Goal: Information Seeking & Learning: Check status

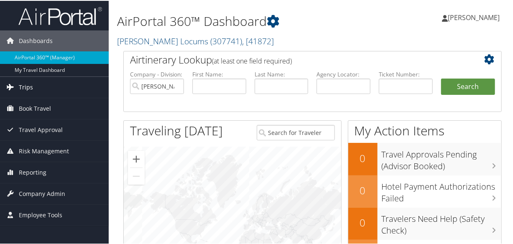
click at [19, 85] on span "Trips" at bounding box center [26, 86] width 14 height 21
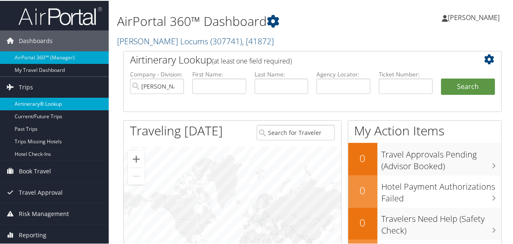
click at [46, 105] on link "Airtinerary® Lookup" at bounding box center [54, 103] width 109 height 13
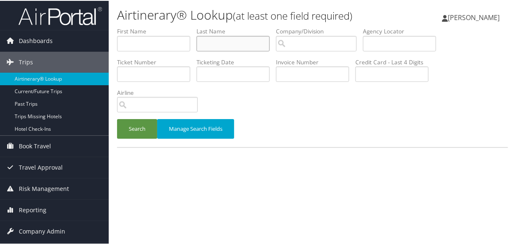
click at [225, 44] on input "text" at bounding box center [232, 42] width 73 height 15
type input "schmoker"
click at [117, 118] on button "Search" at bounding box center [137, 128] width 40 height 20
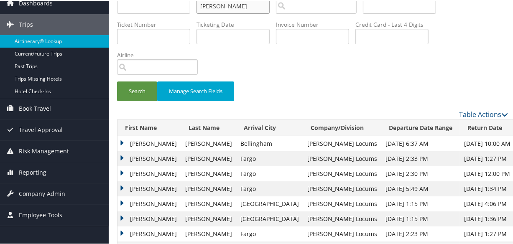
scroll to position [64, 0]
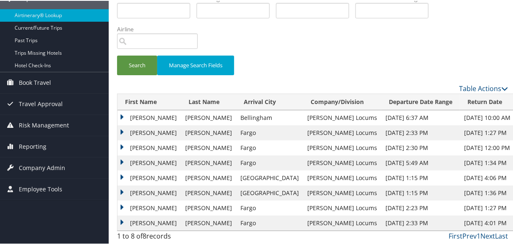
click at [122, 161] on td "Joseph" at bounding box center [149, 162] width 64 height 15
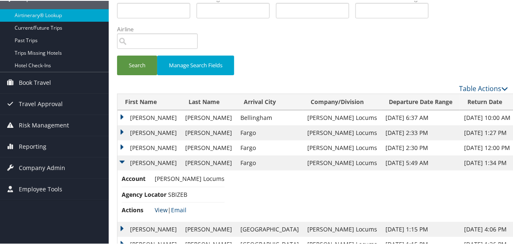
click at [163, 208] on link "View" at bounding box center [161, 209] width 13 height 8
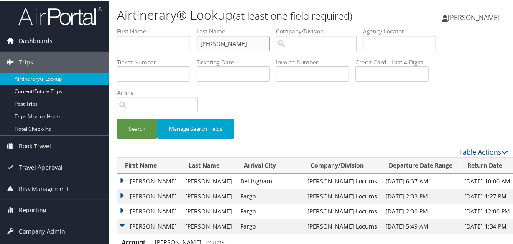
drag, startPoint x: 247, startPoint y: 44, endPoint x: 9, endPoint y: 33, distance: 238.5
click at [9, 33] on div "Dashboards AirPortal 360™ (Manager) My Travel Dashboard Trips Airtinerary® Look…" at bounding box center [258, 180] width 516 height 360
type input "i"
type input "omar"
click at [117, 118] on button "Search" at bounding box center [137, 128] width 40 height 20
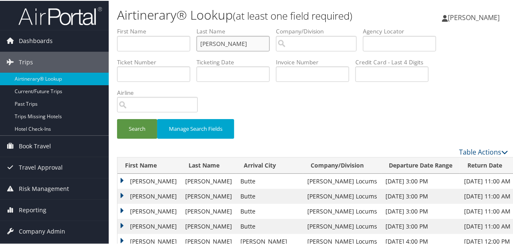
scroll to position [114, 0]
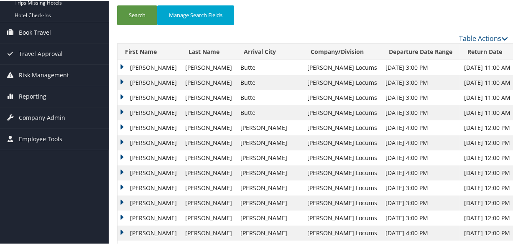
click at [121, 66] on td "Holly" at bounding box center [149, 66] width 64 height 15
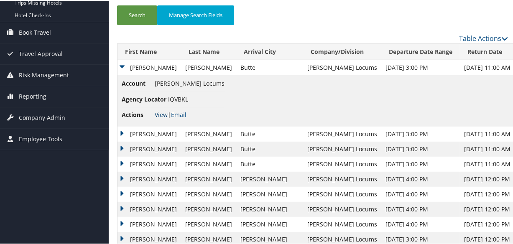
click at [162, 113] on link "View" at bounding box center [161, 114] width 13 height 8
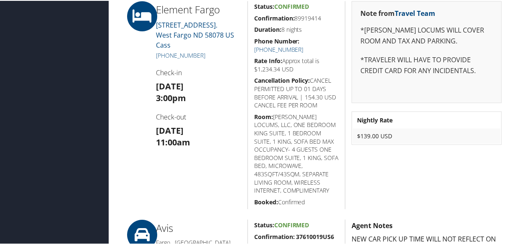
scroll to position [608, 0]
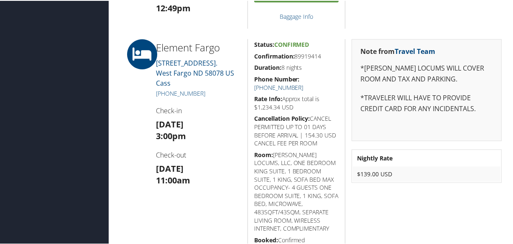
click at [303, 83] on link "(701) 478-5333" at bounding box center [278, 87] width 49 height 8
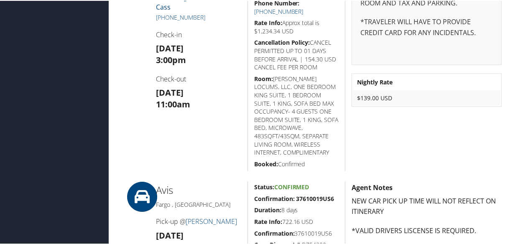
scroll to position [760, 0]
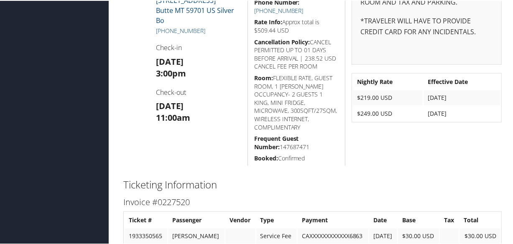
scroll to position [152, 0]
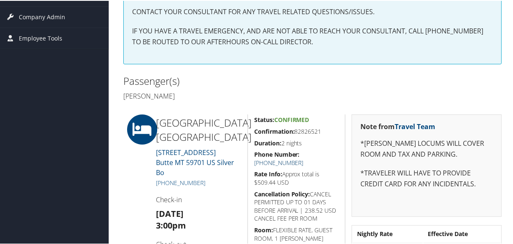
click at [303, 158] on link "+1 (406) 494-3000" at bounding box center [278, 162] width 49 height 8
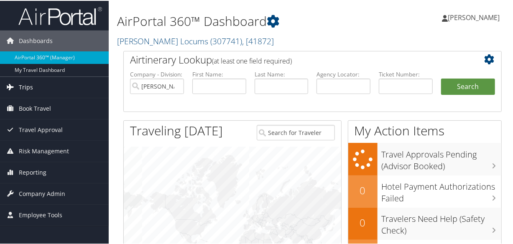
click at [23, 88] on span "Trips" at bounding box center [26, 86] width 14 height 21
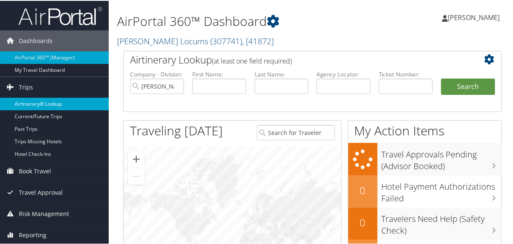
click at [42, 104] on link "Airtinerary® Lookup" at bounding box center [54, 103] width 109 height 13
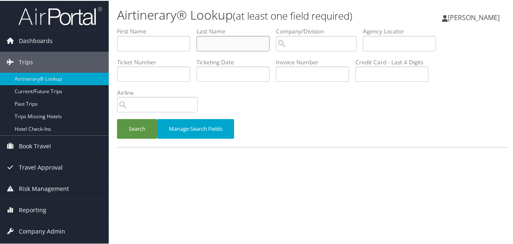
click at [233, 43] on input "text" at bounding box center [232, 42] width 73 height 15
type input "rivera"
click at [117, 118] on button "Search" at bounding box center [137, 128] width 40 height 20
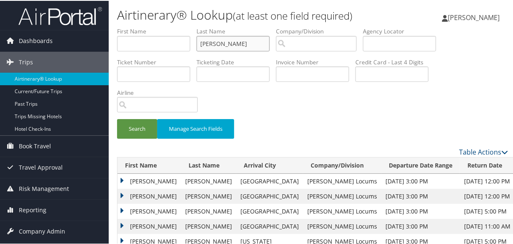
scroll to position [152, 0]
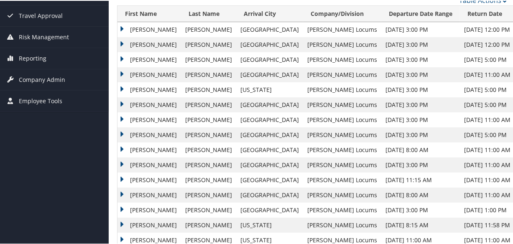
click at [122, 59] on td "Rowena" at bounding box center [149, 58] width 64 height 15
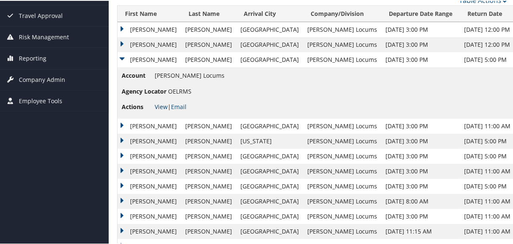
click at [161, 107] on link "View" at bounding box center [161, 106] width 13 height 8
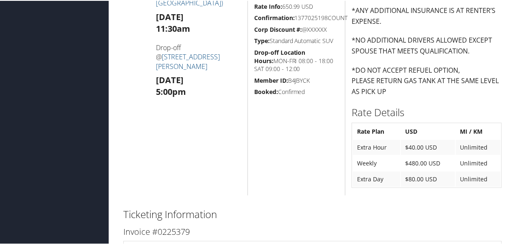
scroll to position [783, 0]
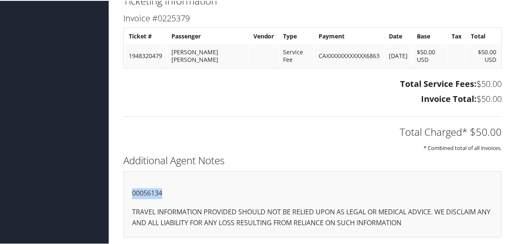
drag, startPoint x: 174, startPoint y: 192, endPoint x: 113, endPoint y: 191, distance: 61.5
copy p "00056134"
